Goal: Information Seeking & Learning: Learn about a topic

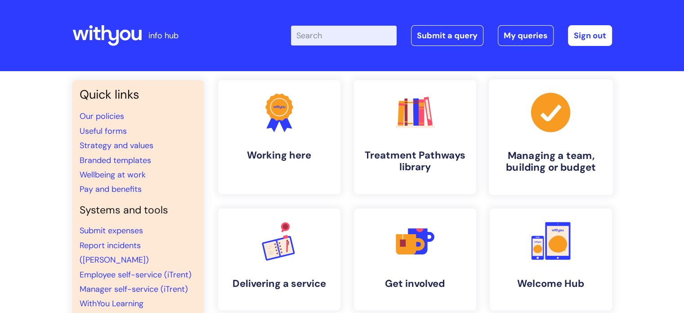
click at [555, 107] on icon at bounding box center [550, 112] width 39 height 39
